Goal: Contribute content: Add original content to the website for others to see

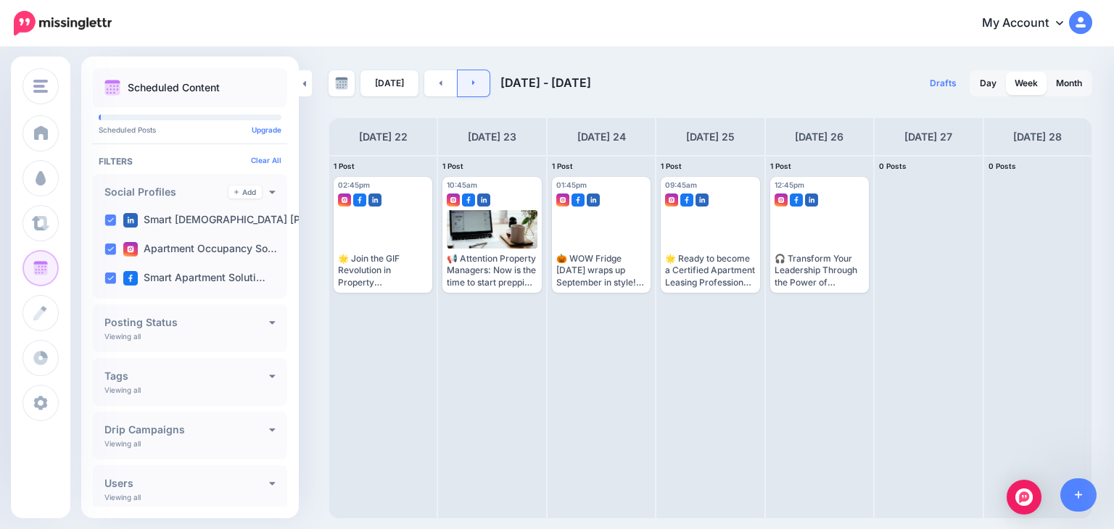
click at [476, 85] on link at bounding box center [474, 83] width 33 height 26
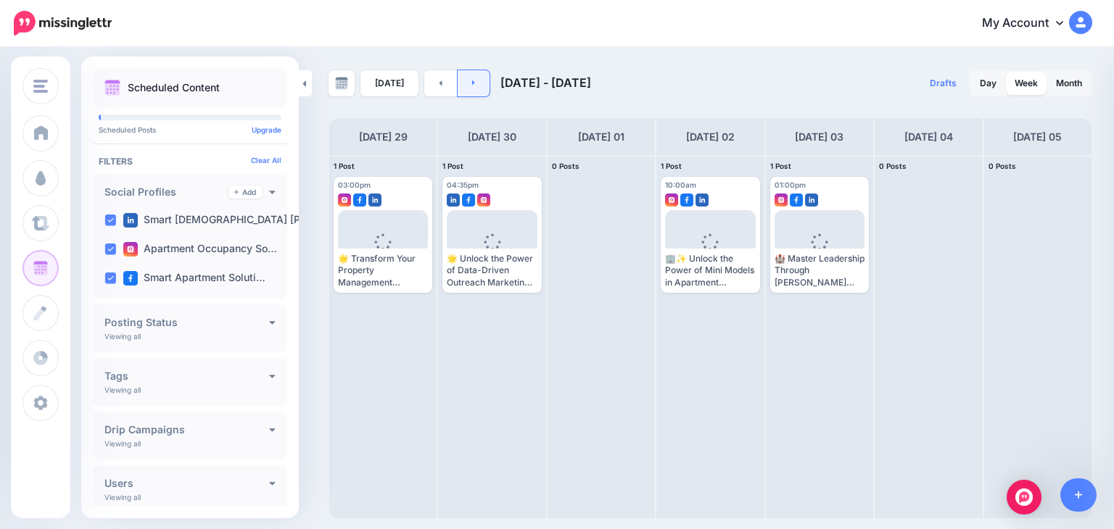
click at [473, 80] on link at bounding box center [474, 83] width 33 height 26
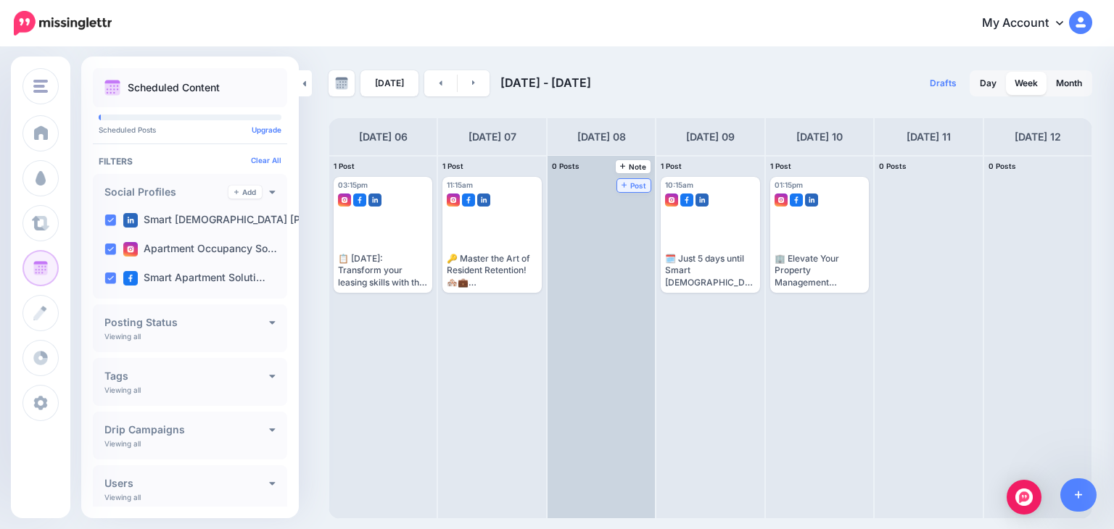
click at [622, 182] on span "Post" at bounding box center [634, 185] width 25 height 7
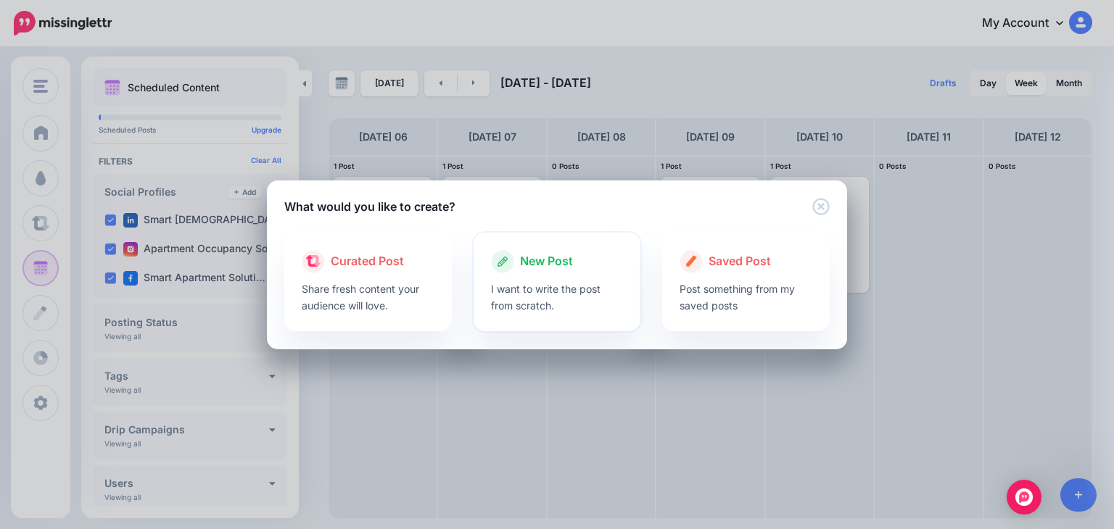
click at [537, 271] on span "New Post" at bounding box center [546, 261] width 53 height 19
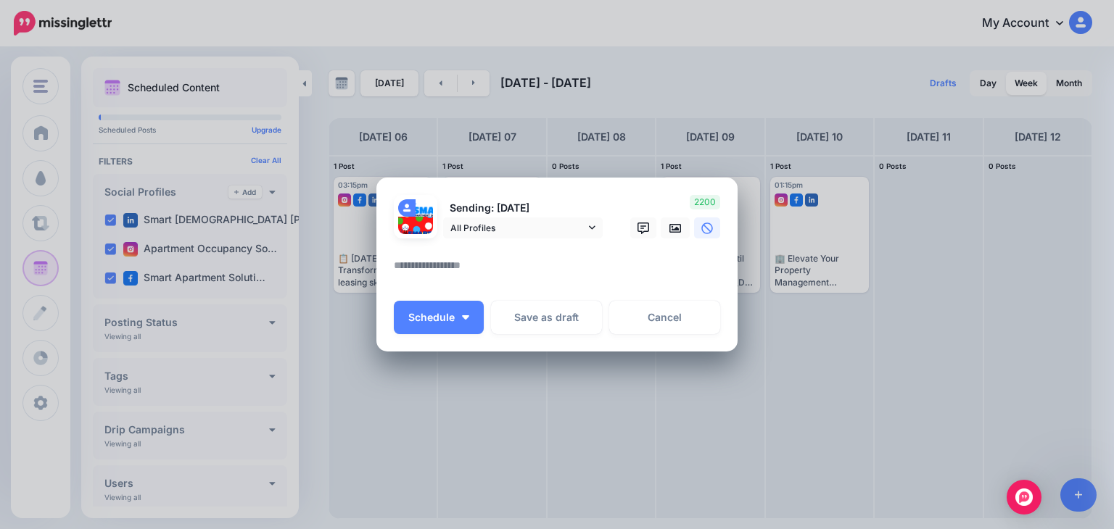
click at [461, 268] on textarea at bounding box center [561, 271] width 334 height 28
paste textarea "**********"
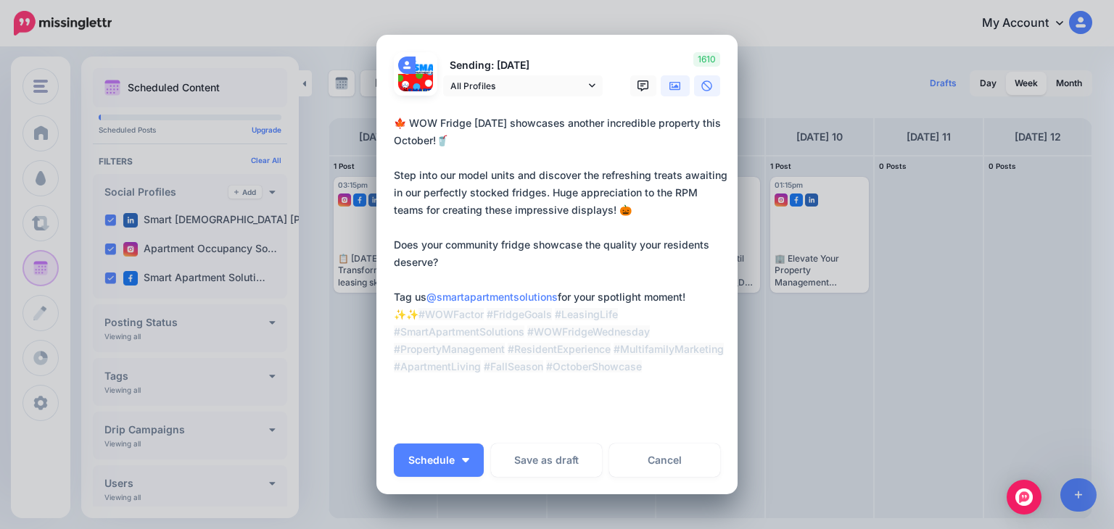
type textarea "**********"
click at [669, 85] on icon at bounding box center [675, 86] width 12 height 12
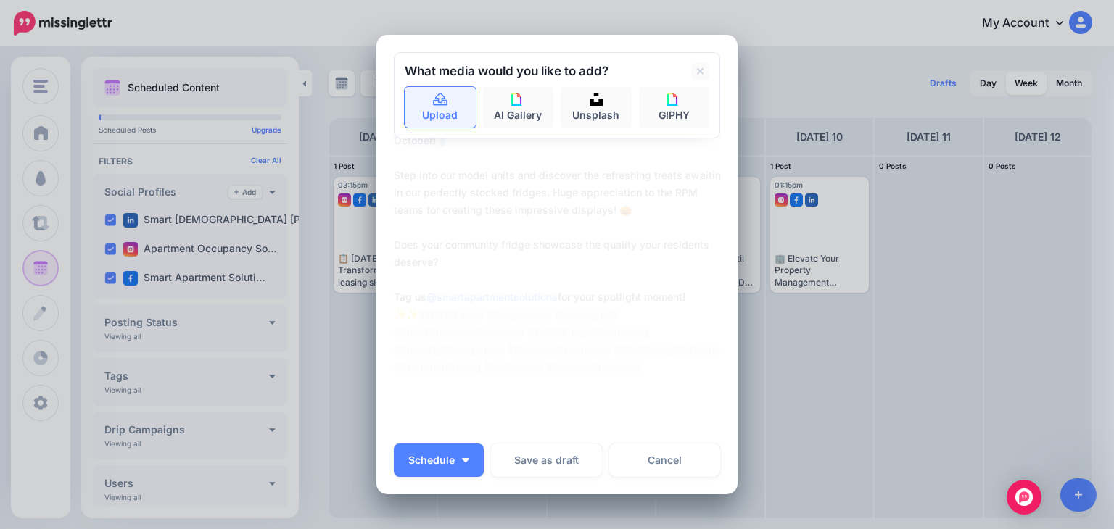
click at [433, 98] on icon at bounding box center [440, 99] width 15 height 13
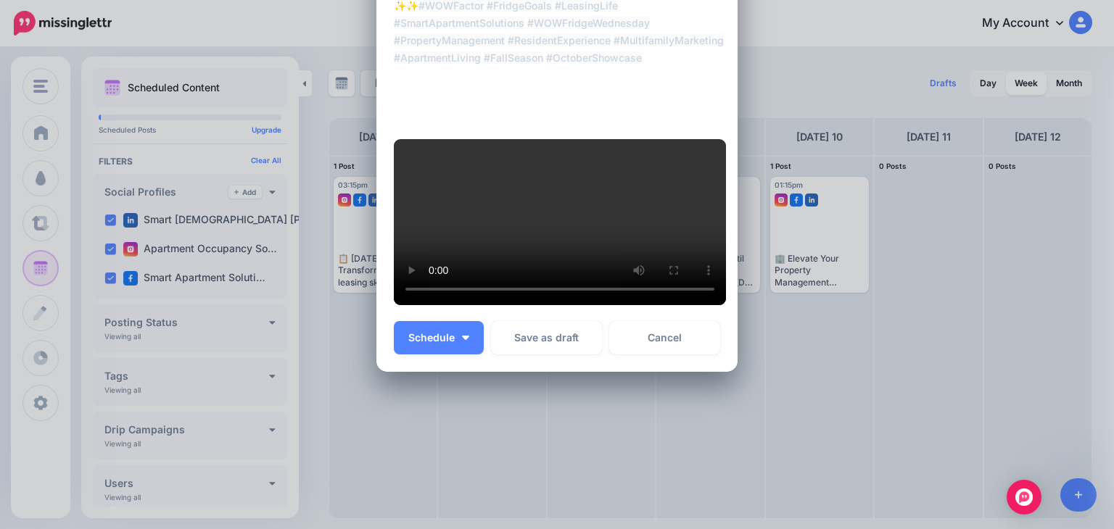
scroll to position [460, 0]
click at [412, 334] on span "Schedule" at bounding box center [431, 338] width 46 height 10
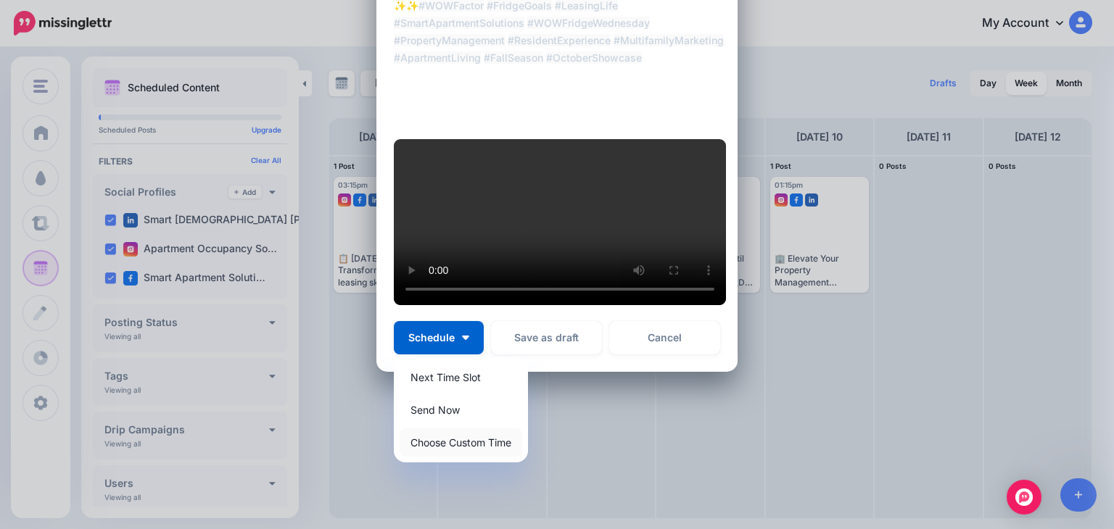
click at [418, 445] on link "Choose Custom Time" at bounding box center [461, 443] width 123 height 28
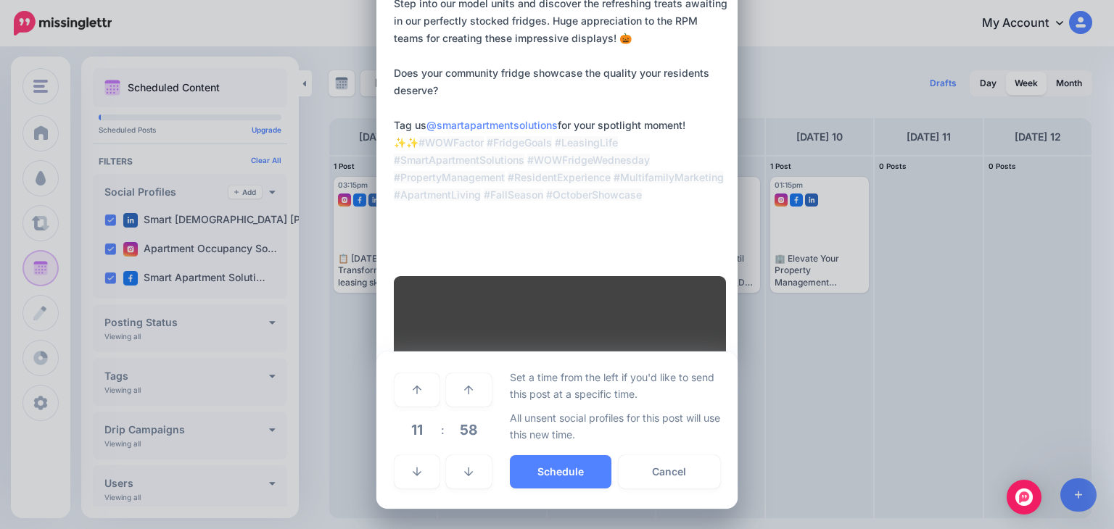
scroll to position [322, 0]
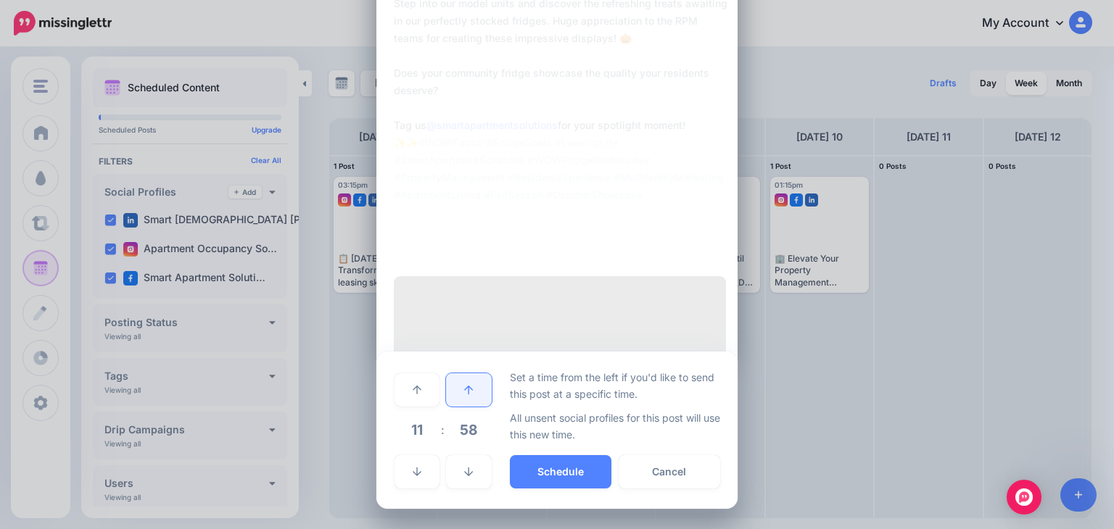
click at [463, 381] on link at bounding box center [468, 389] width 45 height 33
click at [461, 383] on link at bounding box center [468, 389] width 45 height 33
click at [461, 382] on link at bounding box center [468, 389] width 45 height 33
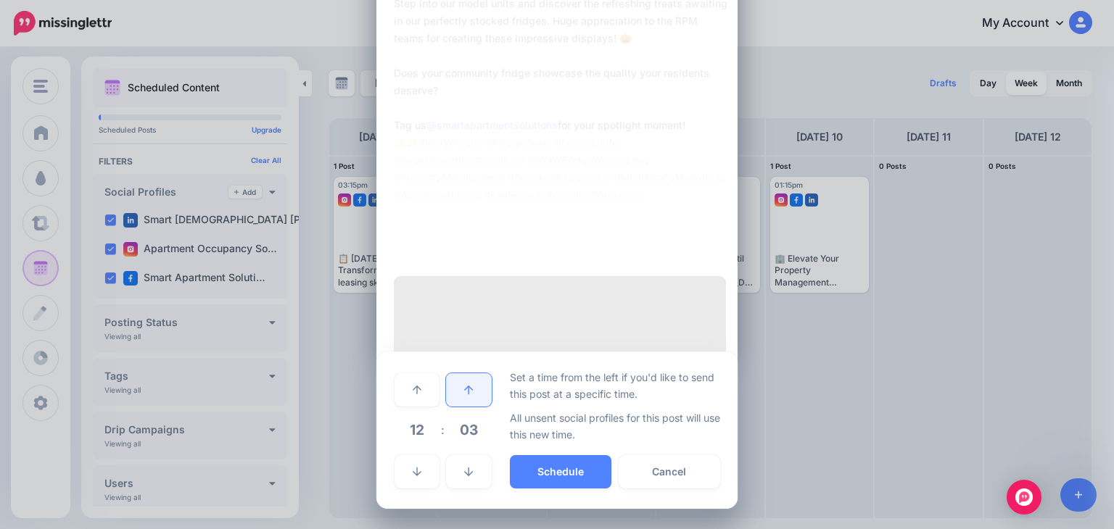
click at [461, 382] on link at bounding box center [468, 389] width 45 height 33
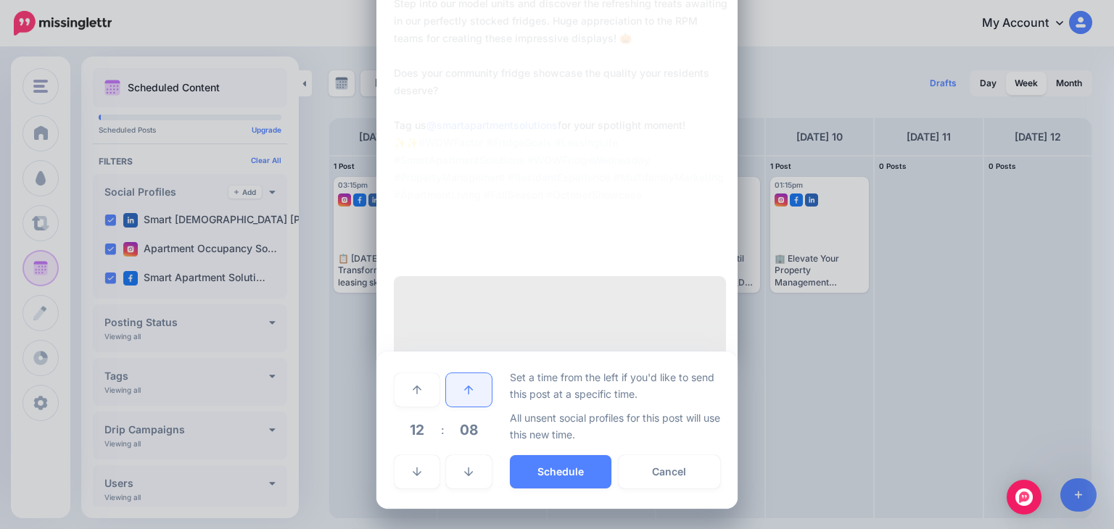
click at [461, 382] on link at bounding box center [468, 389] width 45 height 33
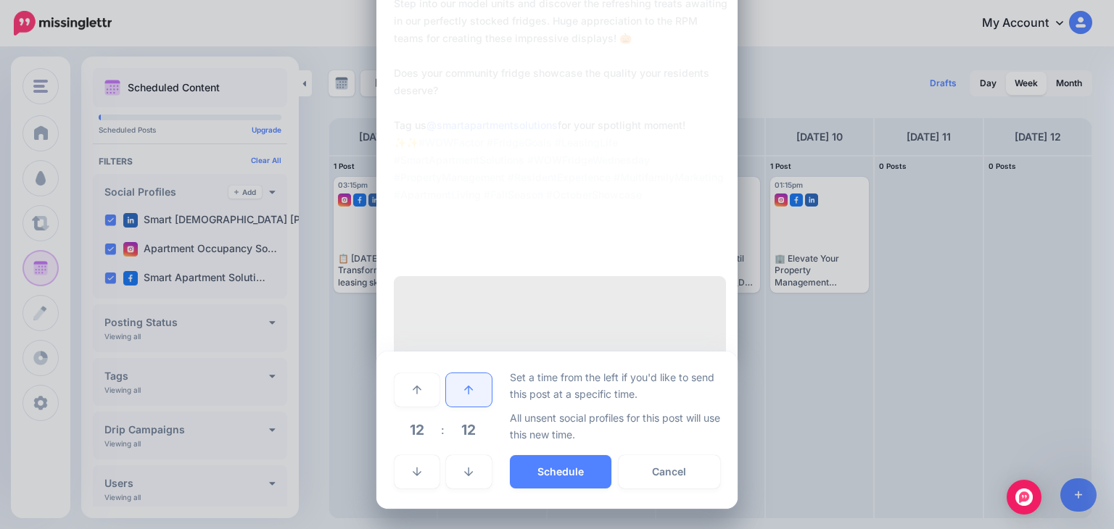
click at [461, 382] on link at bounding box center [468, 389] width 45 height 33
click at [402, 388] on link at bounding box center [417, 389] width 45 height 33
click at [551, 474] on button "Schedule" at bounding box center [561, 471] width 102 height 33
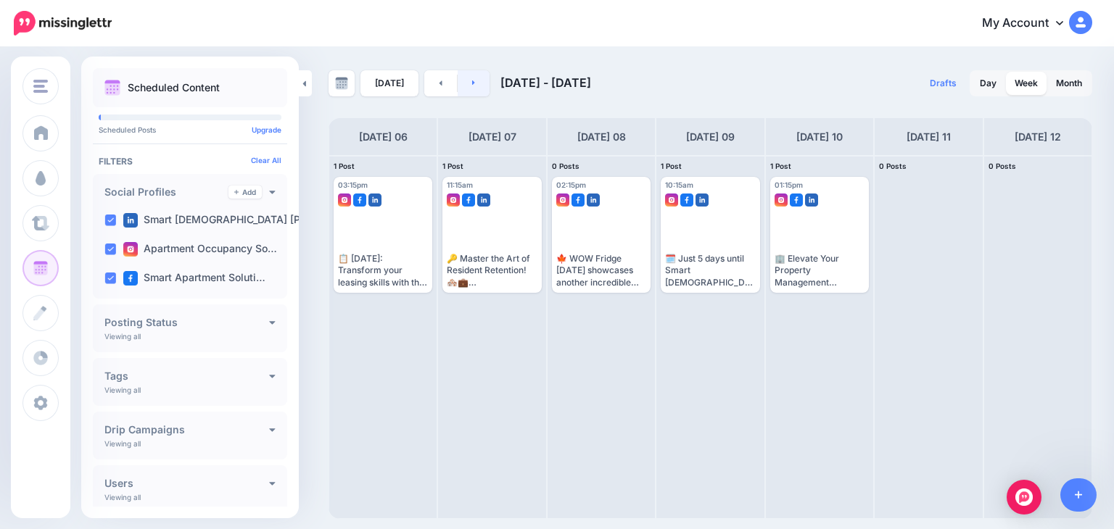
click at [472, 80] on icon at bounding box center [474, 82] width 4 height 9
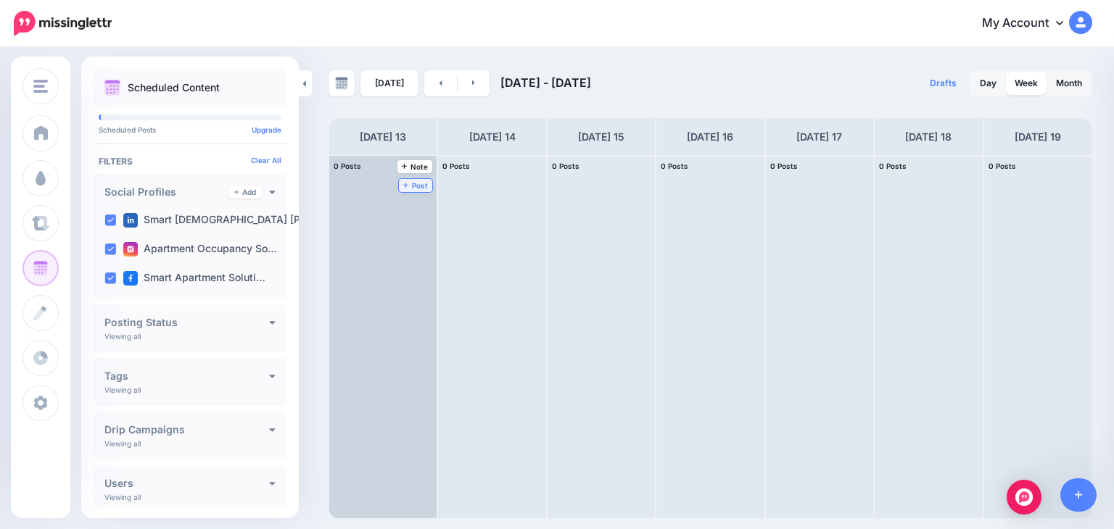
click at [403, 182] on span "Post" at bounding box center [415, 185] width 25 height 7
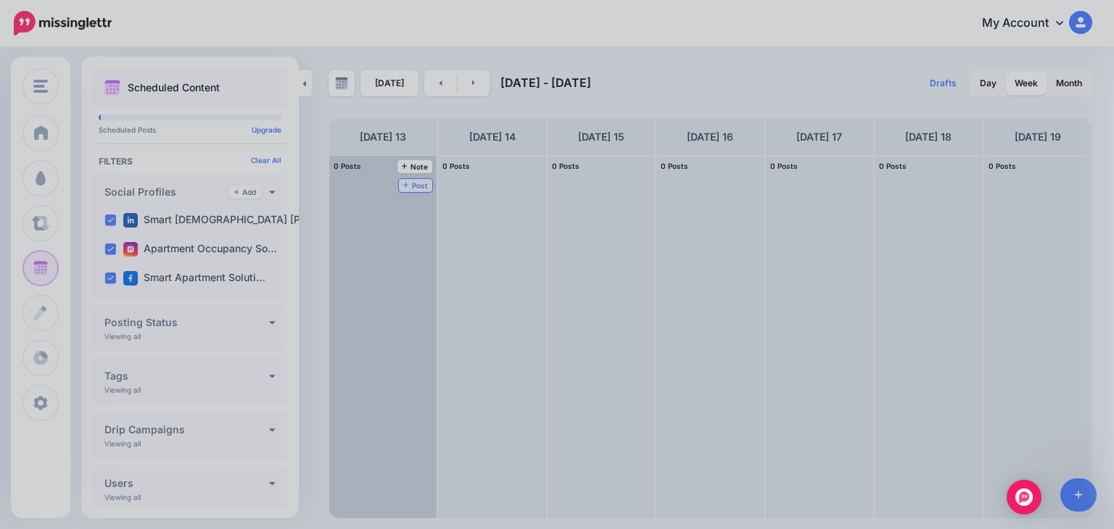
scroll to position [0, 0]
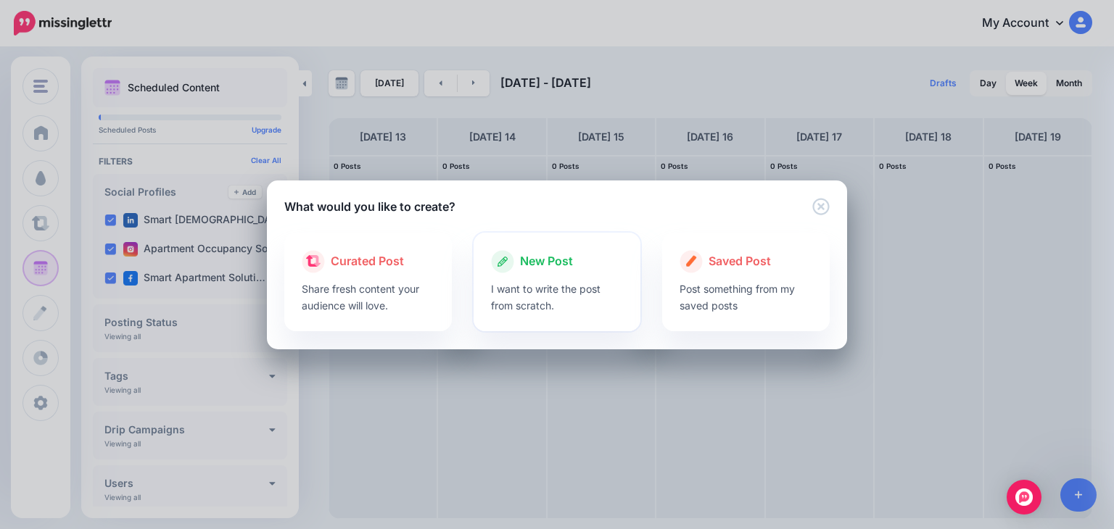
click at [548, 289] on p "I want to write the post from scratch." at bounding box center [557, 297] width 133 height 33
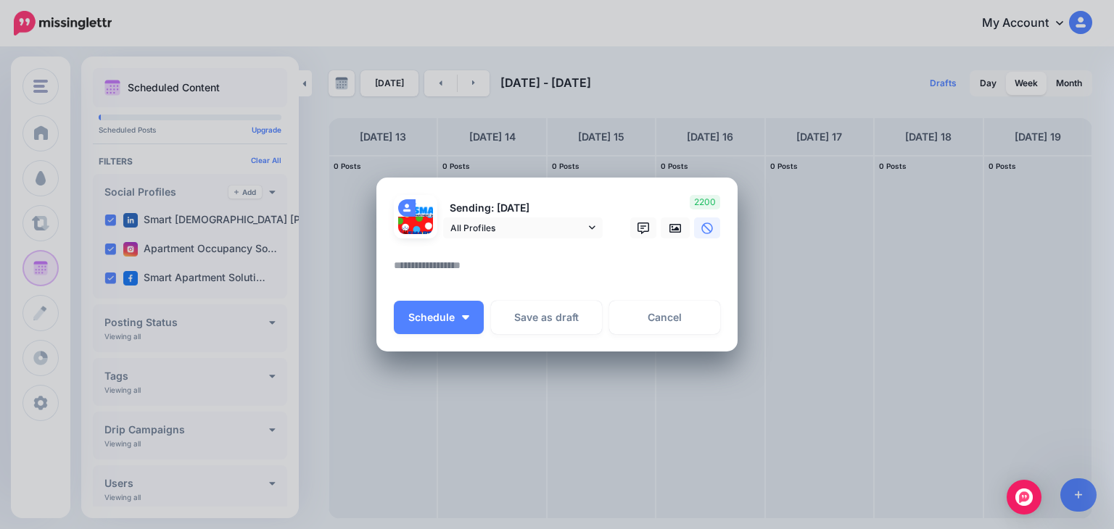
click at [521, 273] on textarea at bounding box center [561, 271] width 334 height 28
paste textarea "**********"
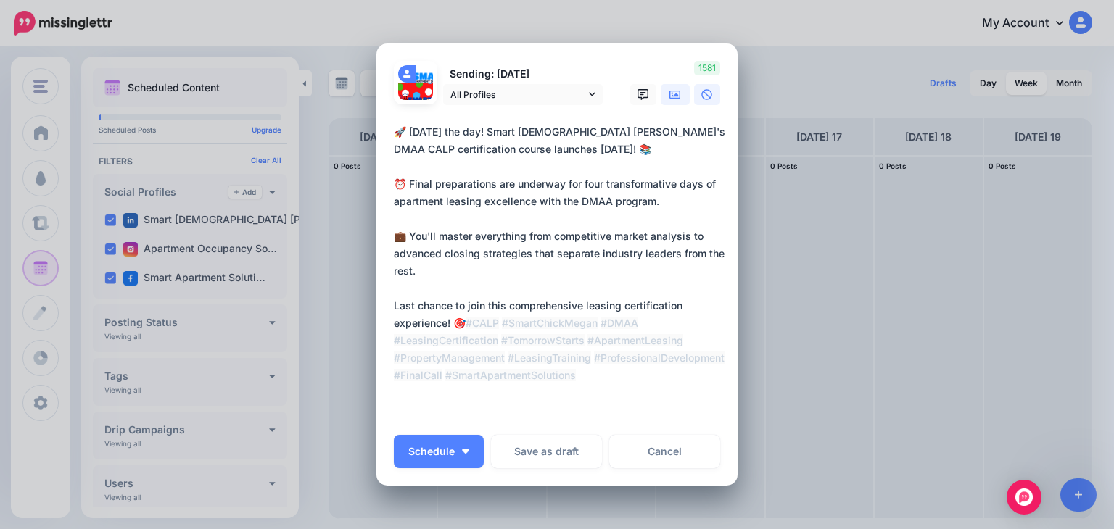
click at [669, 94] on icon at bounding box center [675, 95] width 12 height 12
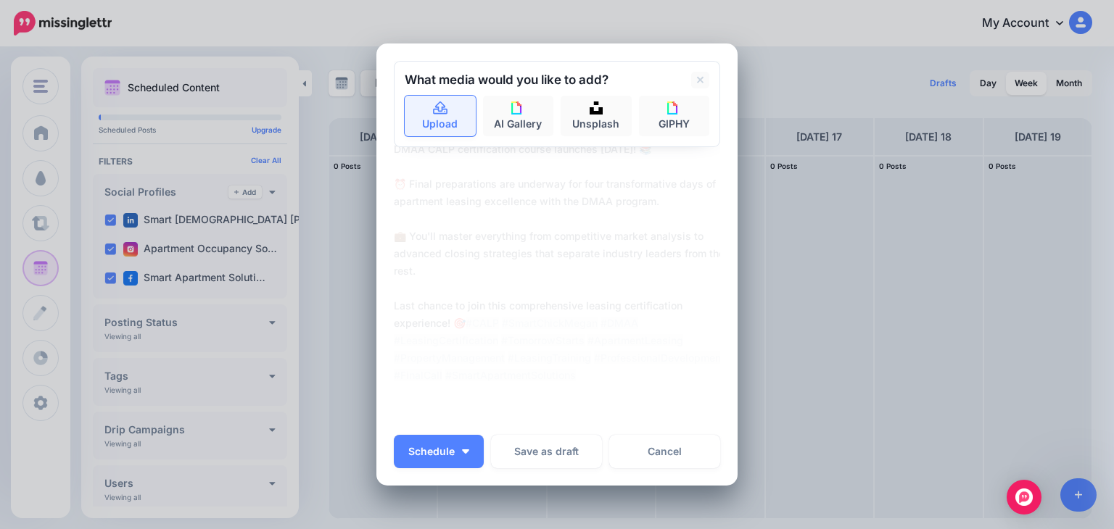
click at [435, 102] on link "Upload" at bounding box center [440, 116] width 71 height 41
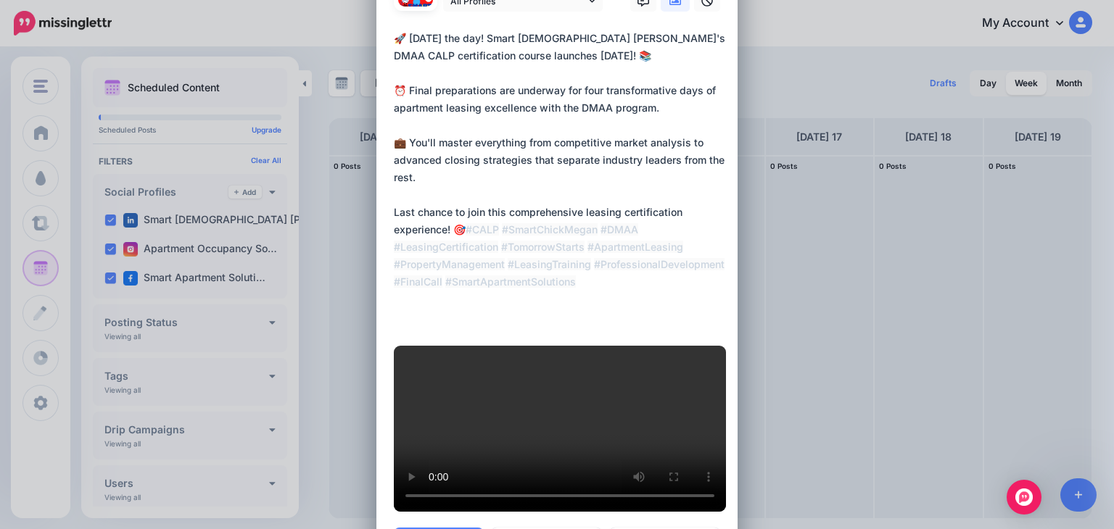
scroll to position [70, 0]
drag, startPoint x: 389, startPoint y: 211, endPoint x: 479, endPoint y: 217, distance: 89.4
click at [478, 217] on textarea "**********" at bounding box center [561, 178] width 334 height 296
click at [476, 230] on textarea "**********" at bounding box center [561, 178] width 334 height 296
type textarea "**********"
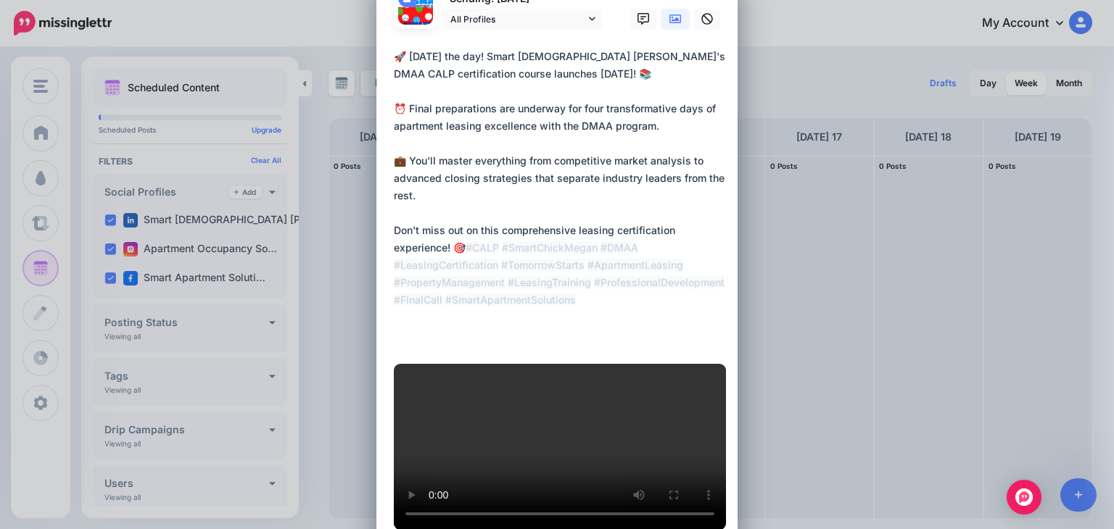
scroll to position [51, 0]
drag, startPoint x: 389, startPoint y: 231, endPoint x: 461, endPoint y: 247, distance: 74.4
click at [462, 247] on textarea "**********" at bounding box center [561, 197] width 334 height 296
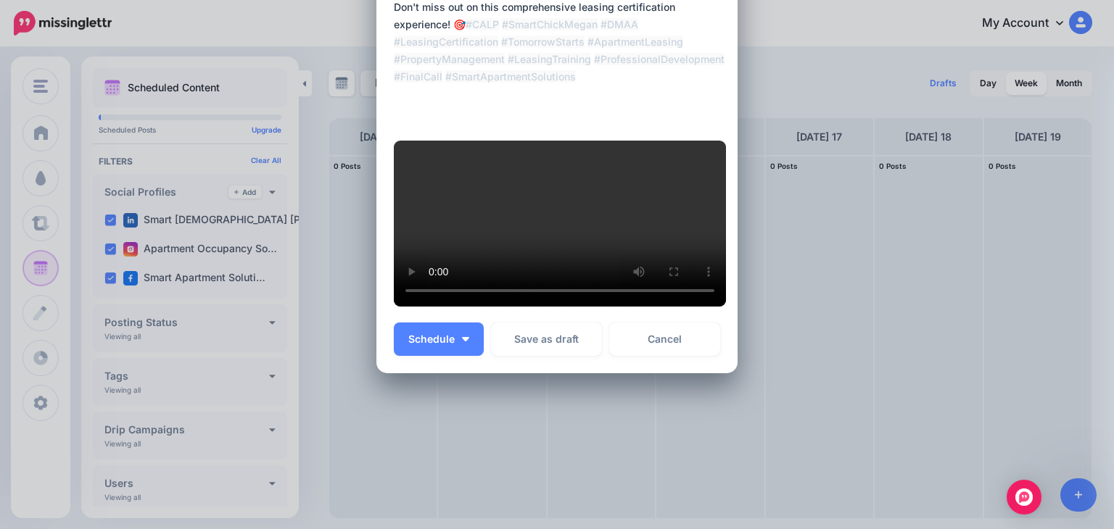
scroll to position [276, 0]
click at [435, 344] on span "Schedule" at bounding box center [431, 339] width 46 height 10
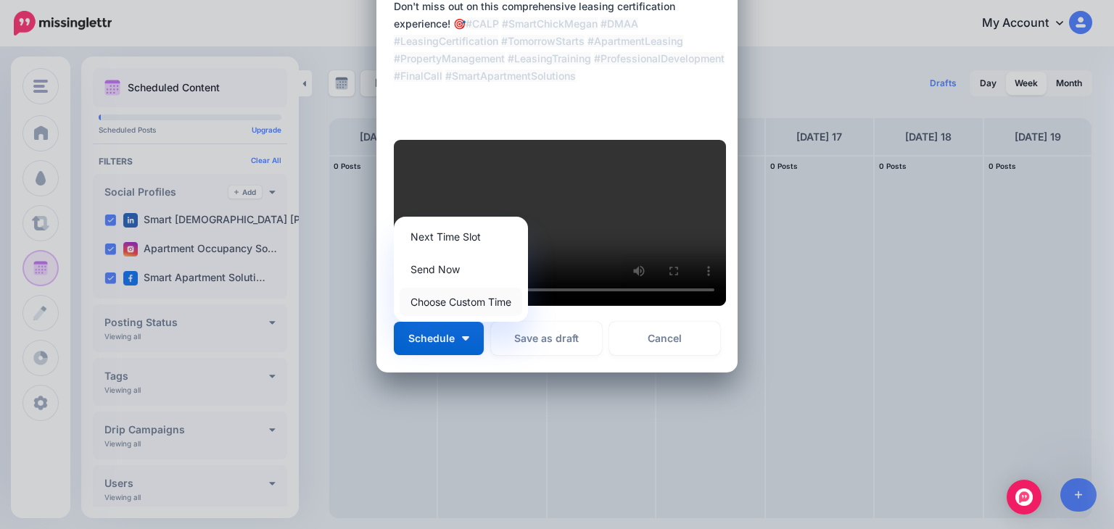
click at [437, 316] on link "Choose Custom Time" at bounding box center [461, 302] width 123 height 28
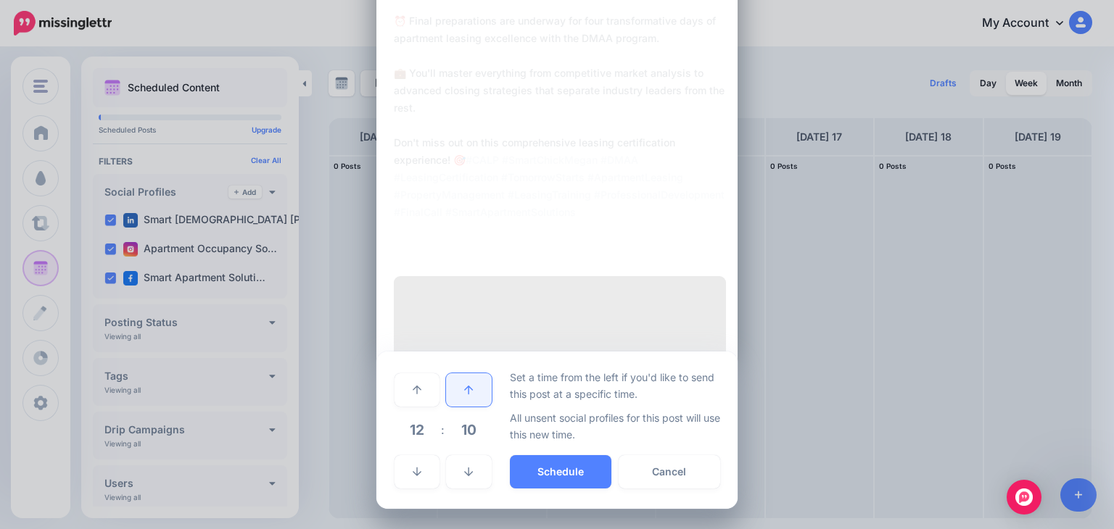
click at [466, 395] on icon at bounding box center [468, 390] width 9 height 10
click at [466, 407] on link at bounding box center [468, 389] width 45 height 33
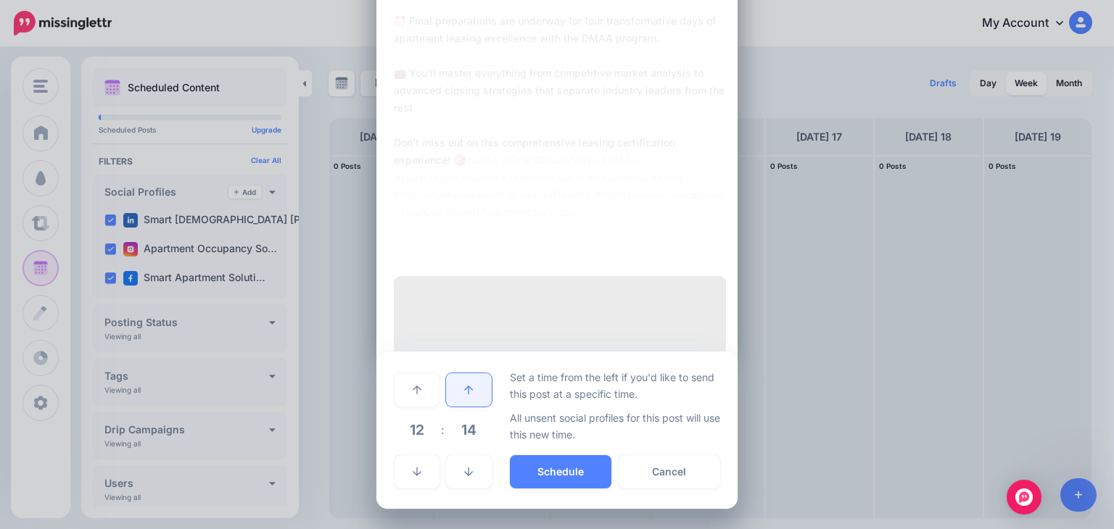
click at [466, 407] on link at bounding box center [468, 389] width 45 height 33
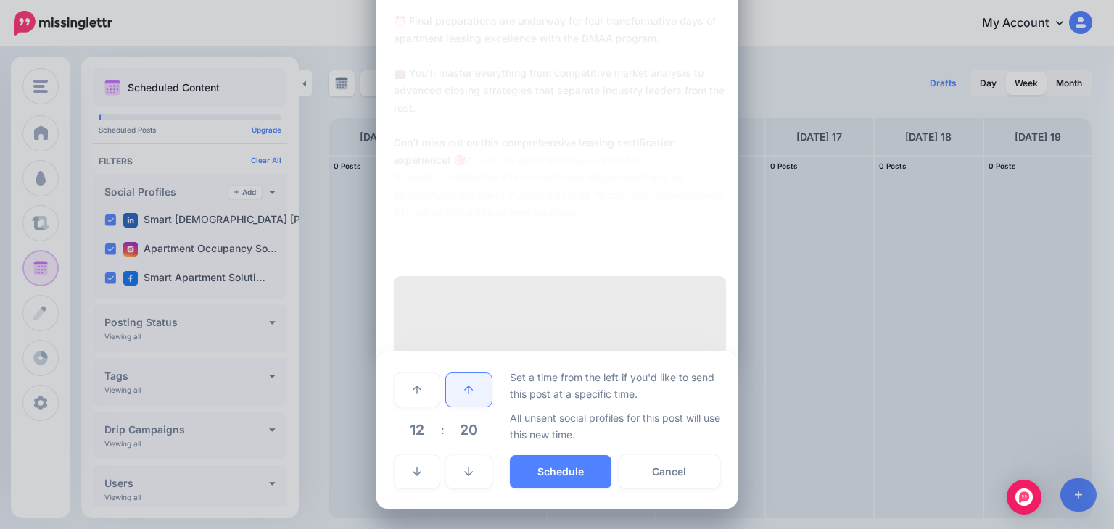
click at [466, 407] on link at bounding box center [468, 389] width 45 height 33
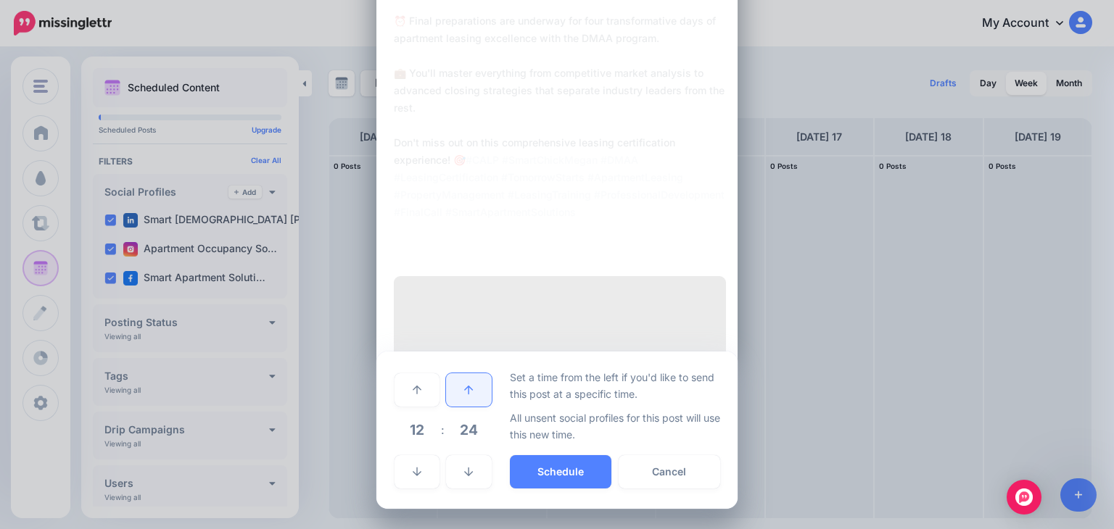
click at [466, 407] on link at bounding box center [468, 389] width 45 height 33
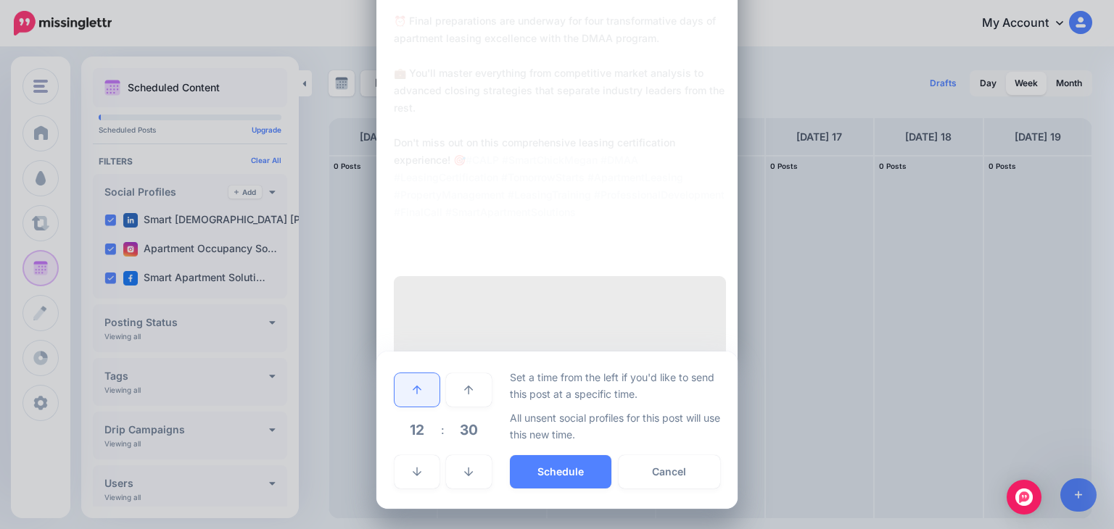
click at [412, 407] on link at bounding box center [417, 389] width 45 height 33
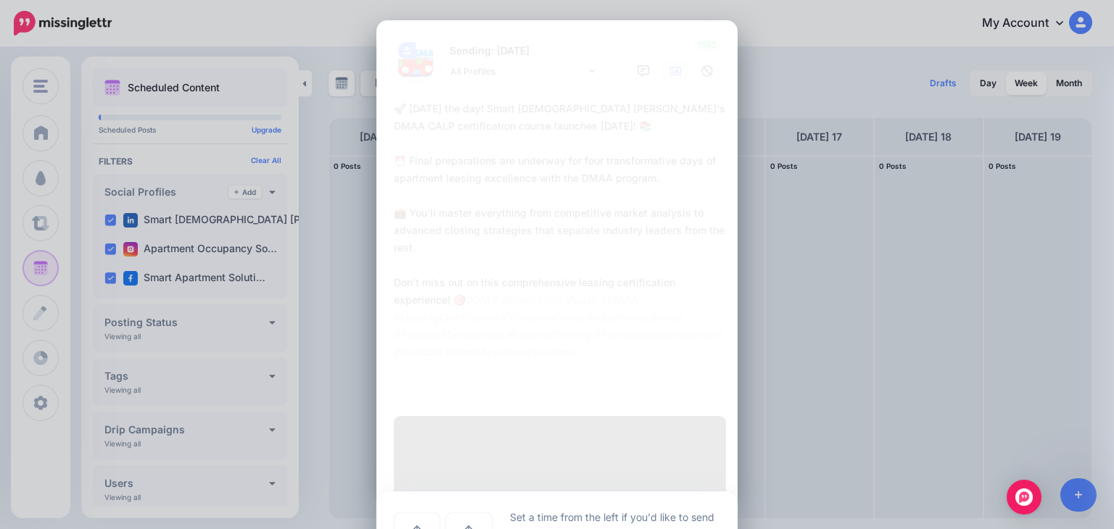
scroll to position [305, 0]
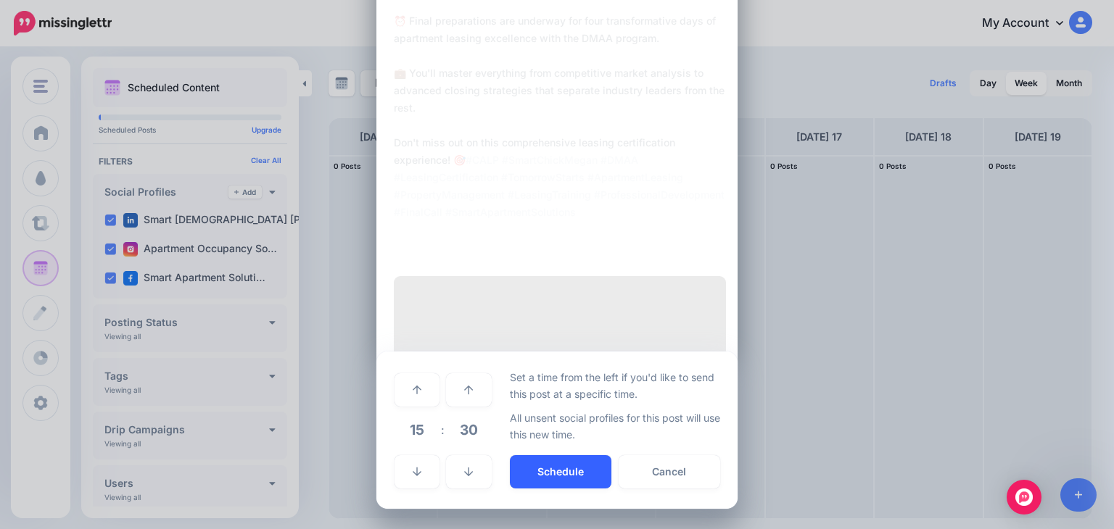
click at [556, 478] on button "Schedule" at bounding box center [561, 471] width 102 height 33
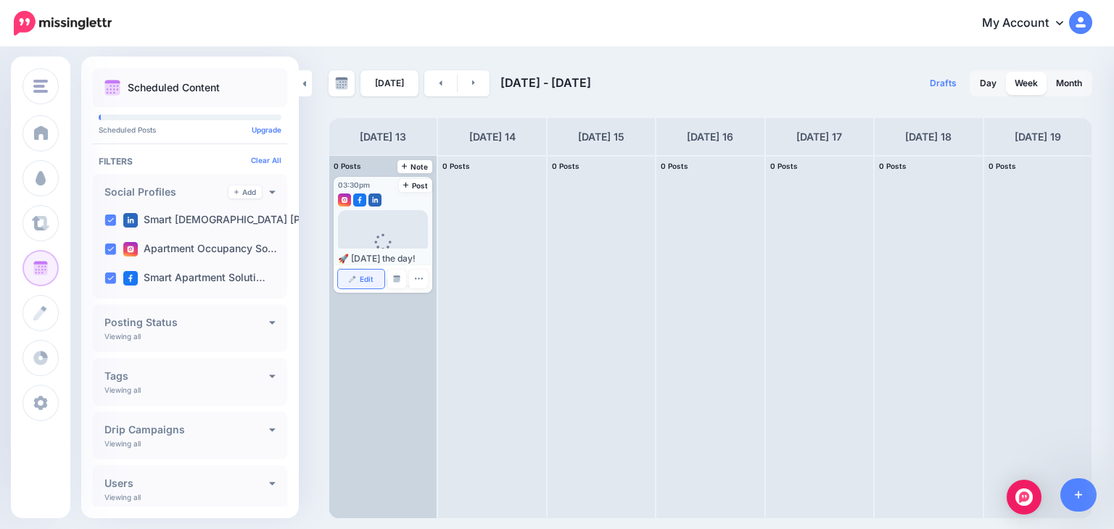
click at [369, 276] on span "Edit" at bounding box center [367, 279] width 14 height 7
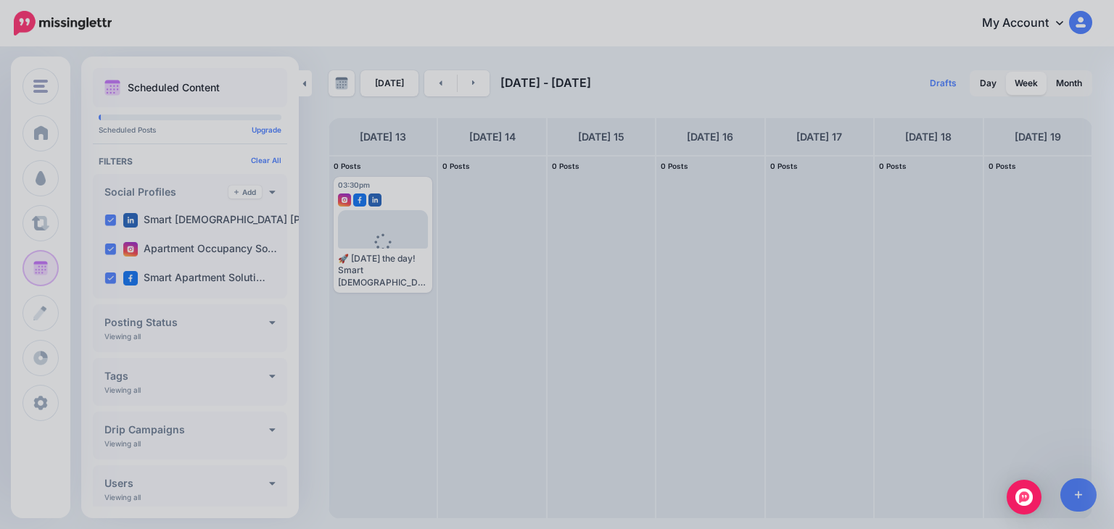
scroll to position [0, 0]
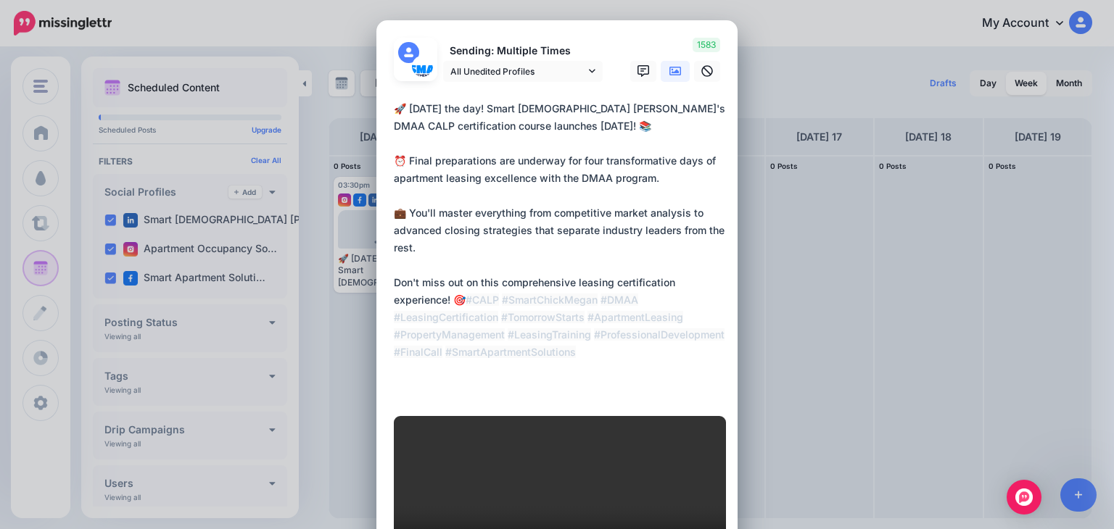
drag, startPoint x: 389, startPoint y: 280, endPoint x: 446, endPoint y: 300, distance: 59.9
click at [446, 300] on textarea "**********" at bounding box center [561, 248] width 334 height 296
drag, startPoint x: 581, startPoint y: 311, endPoint x: 624, endPoint y: 309, distance: 42.8
click at [582, 310] on textarea "**********" at bounding box center [561, 248] width 334 height 296
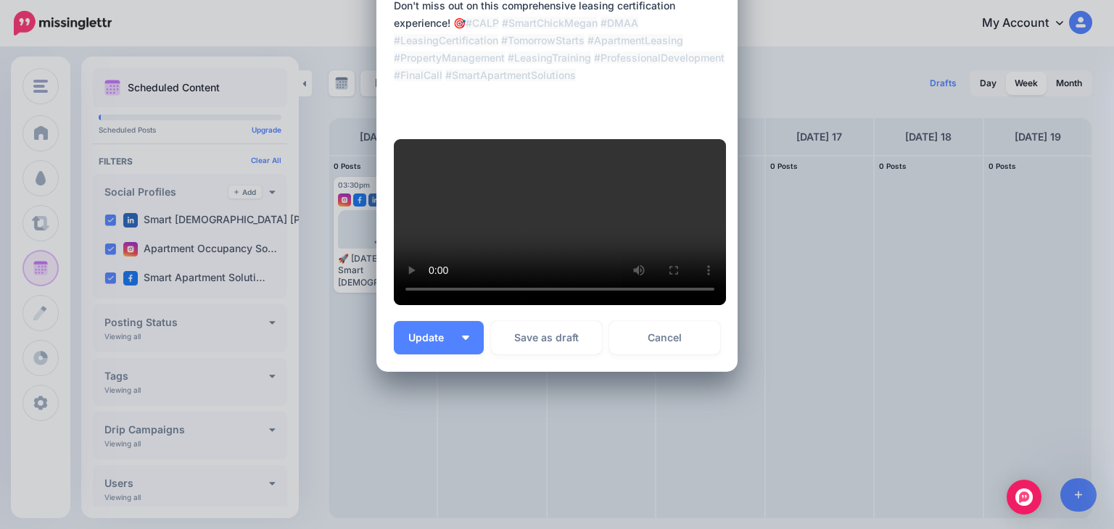
scroll to position [442, 0]
click at [415, 340] on span "Update" at bounding box center [431, 338] width 46 height 10
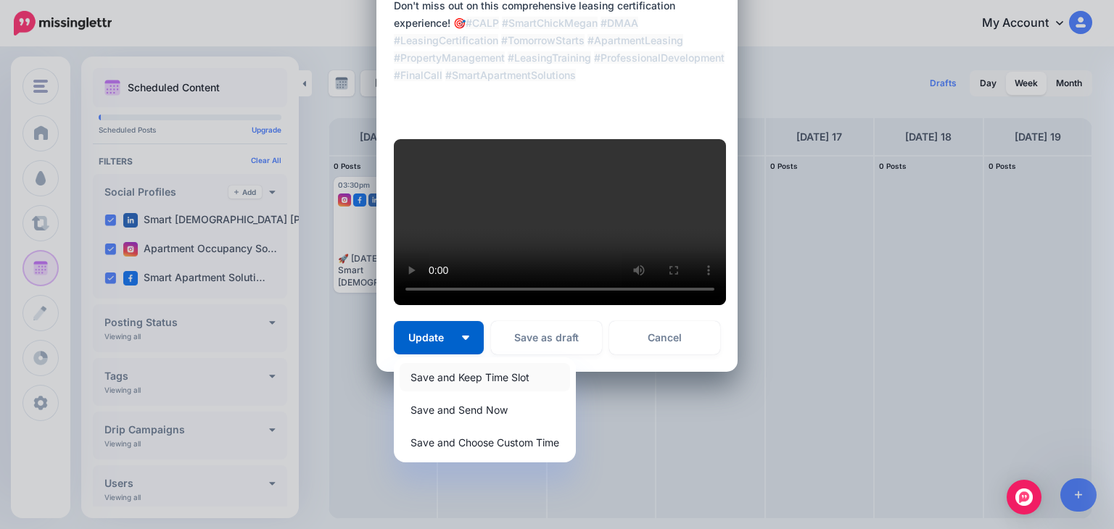
click at [437, 378] on link "Save and Keep Time Slot" at bounding box center [485, 377] width 170 height 28
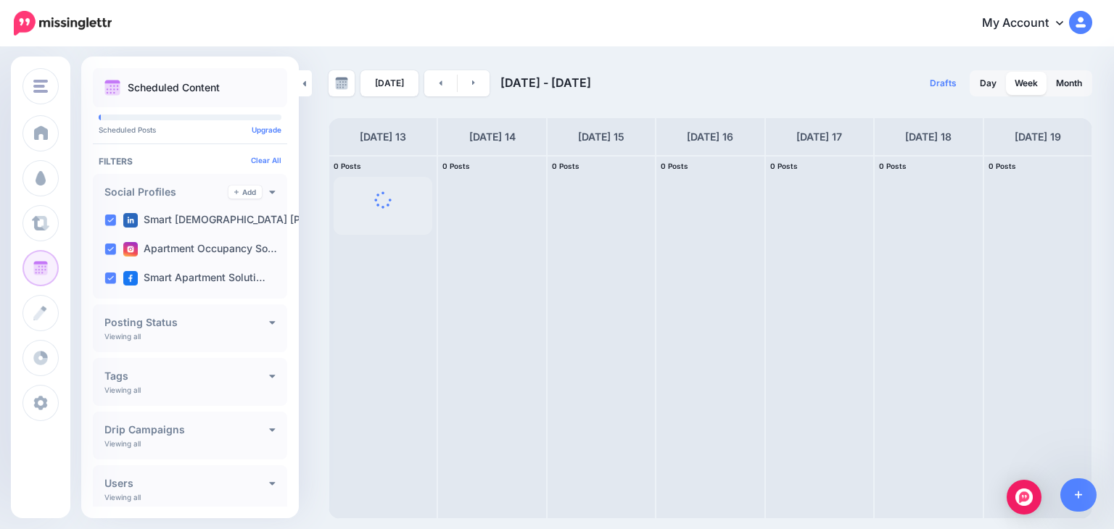
scroll to position [0, 0]
